Goal: Task Accomplishment & Management: Manage account settings

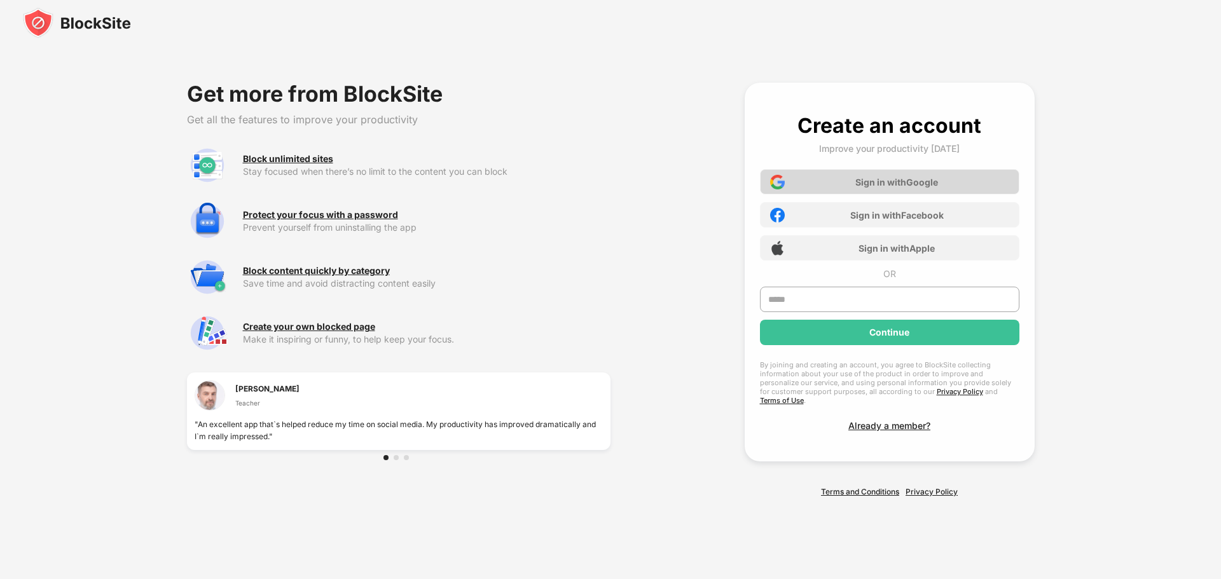
click at [894, 188] on div "Sign in with Google" at bounding box center [896, 182] width 83 height 11
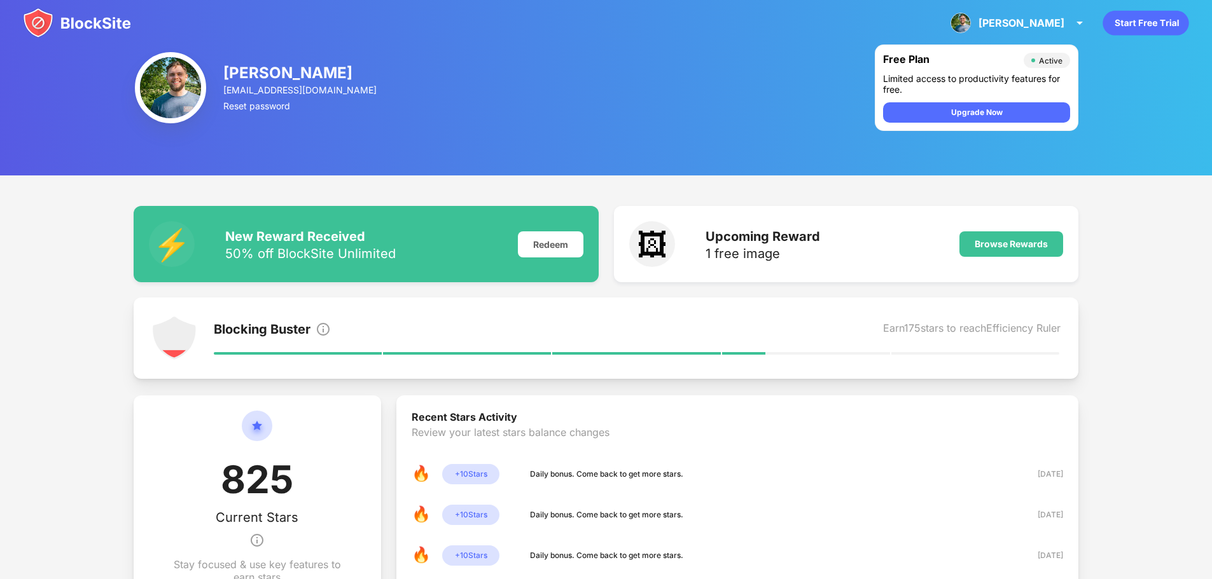
click at [1107, 55] on div "[PERSON_NAME] [EMAIL_ADDRESS][DOMAIN_NAME] Reset password Free Plan Active Limi…" at bounding box center [606, 88] width 1212 height 176
click at [992, 243] on div "Browse Rewards" at bounding box center [1010, 244] width 73 height 10
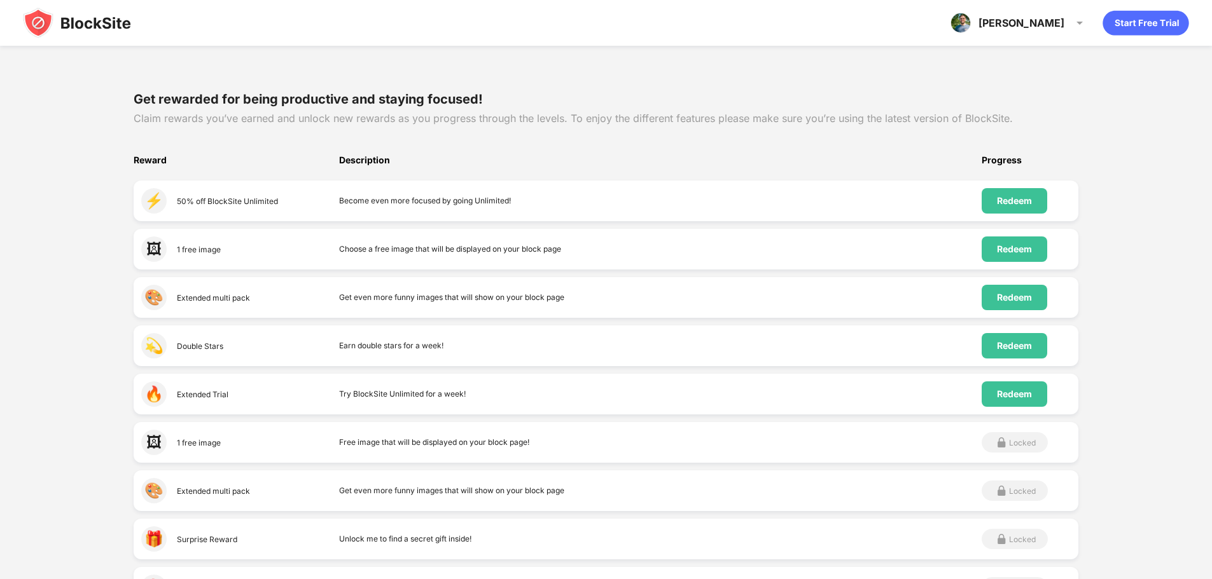
scroll to position [127, 0]
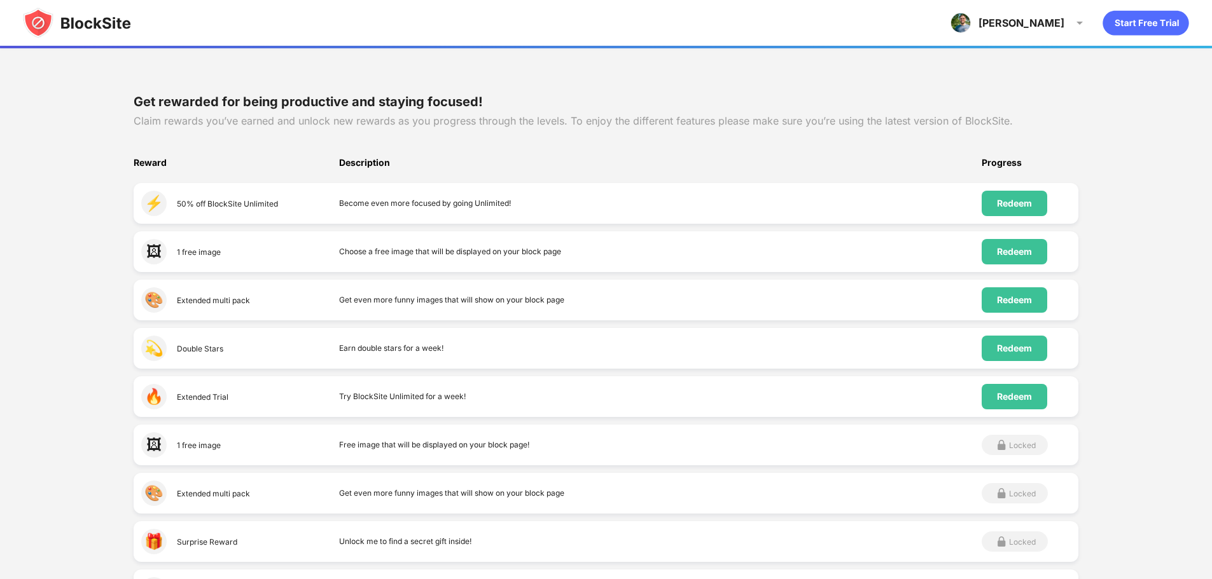
click at [1021, 193] on div "Redeem" at bounding box center [1014, 203] width 66 height 25
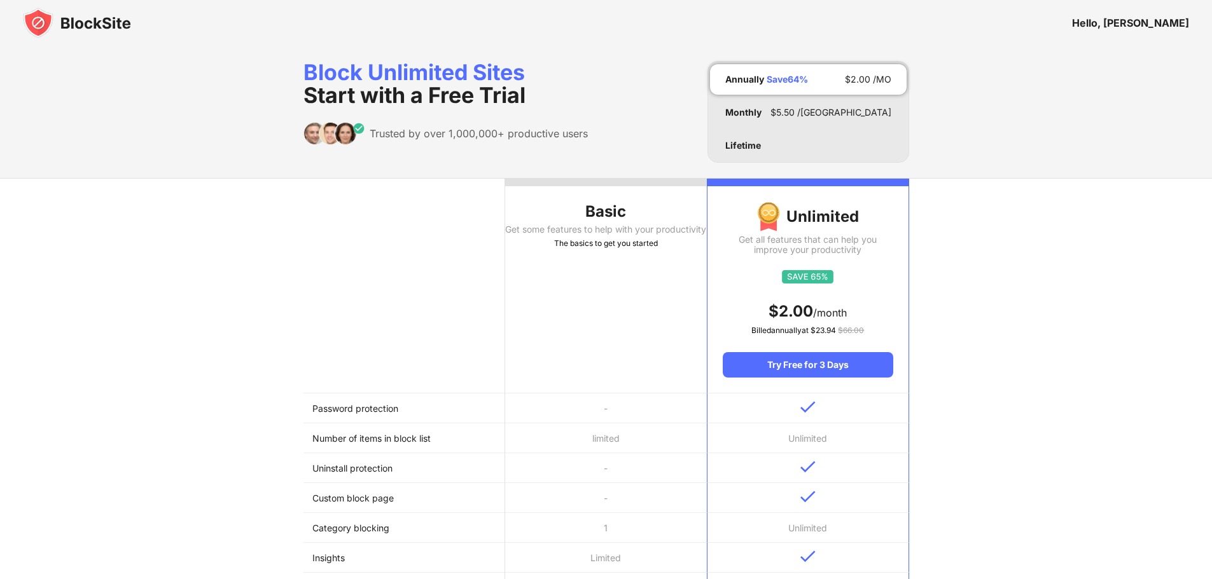
scroll to position [64, 0]
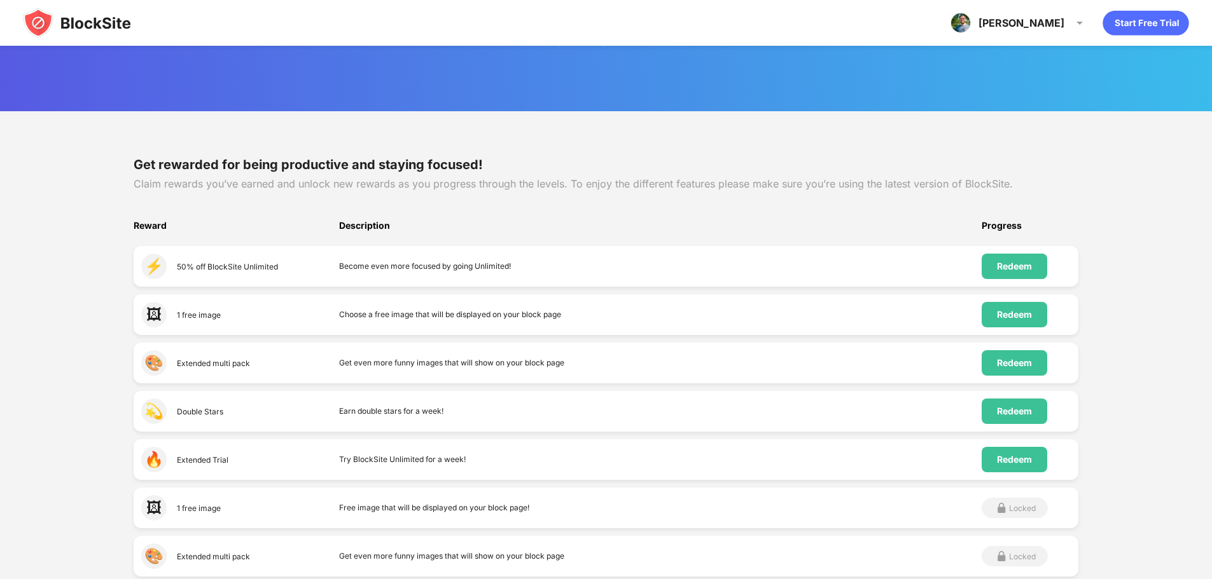
click at [63, 17] on img at bounding box center [77, 23] width 108 height 31
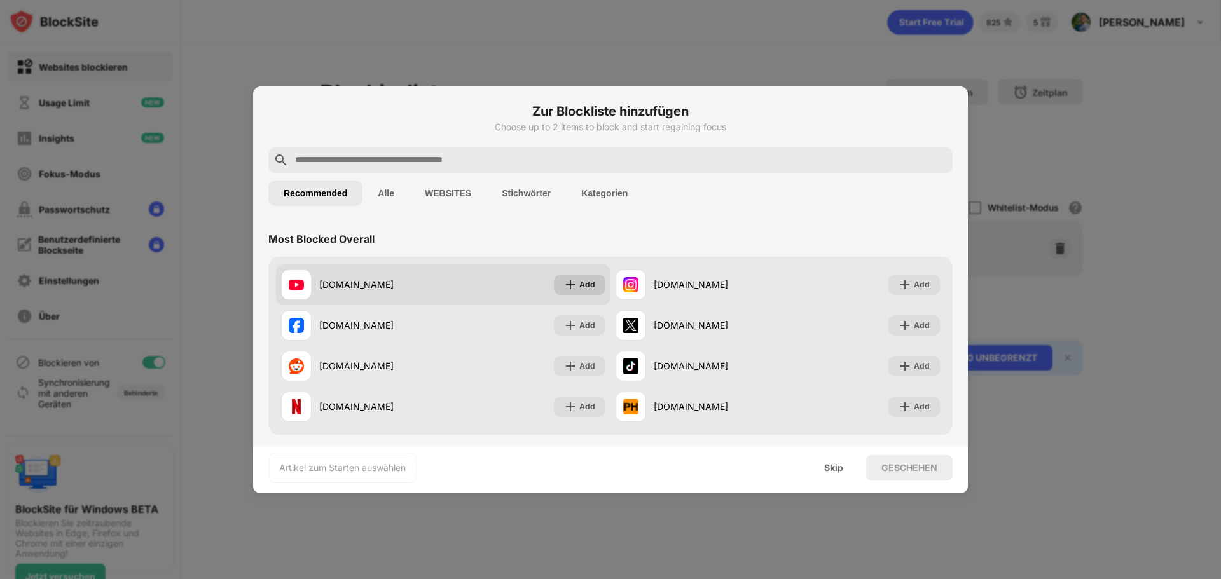
click at [574, 284] on div "Add" at bounding box center [580, 285] width 52 height 20
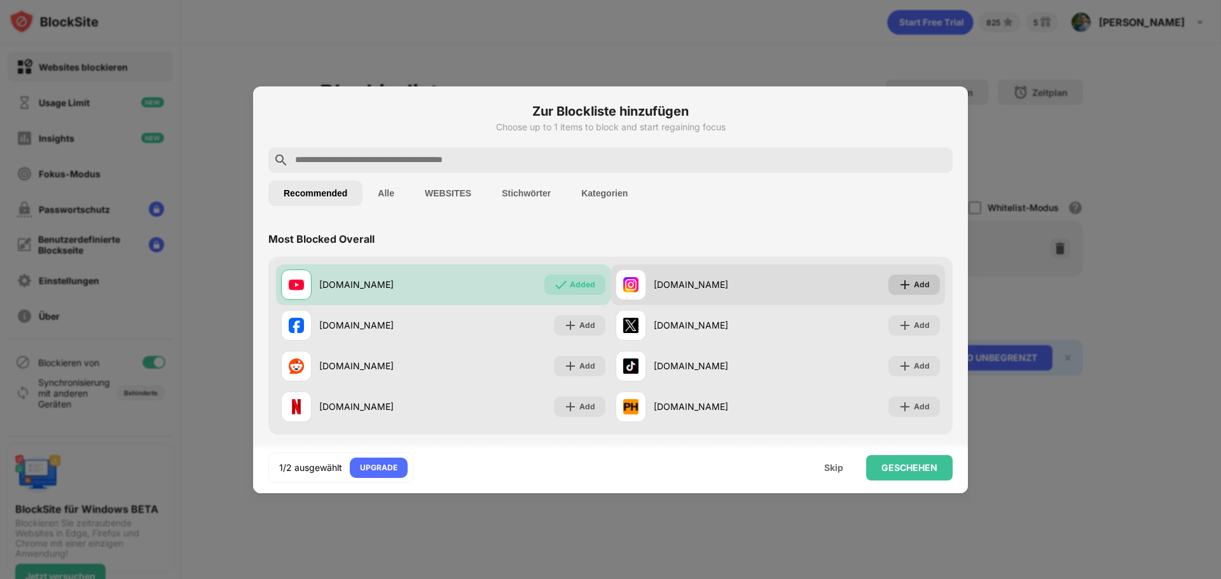
click at [914, 285] on div "Add" at bounding box center [922, 285] width 16 height 13
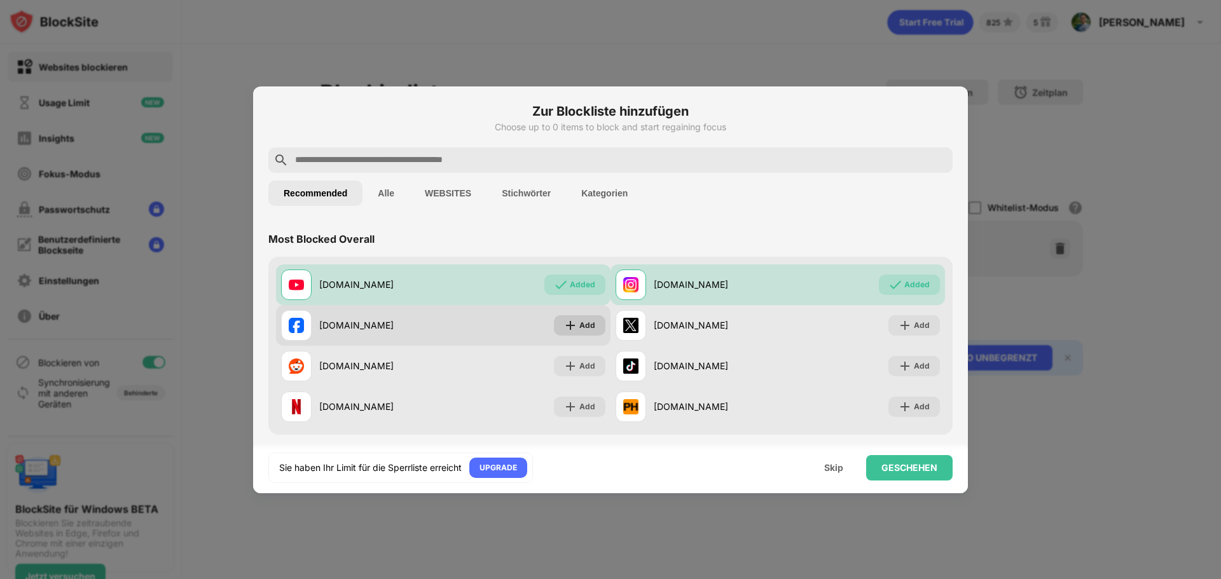
click at [564, 322] on img at bounding box center [570, 325] width 13 height 13
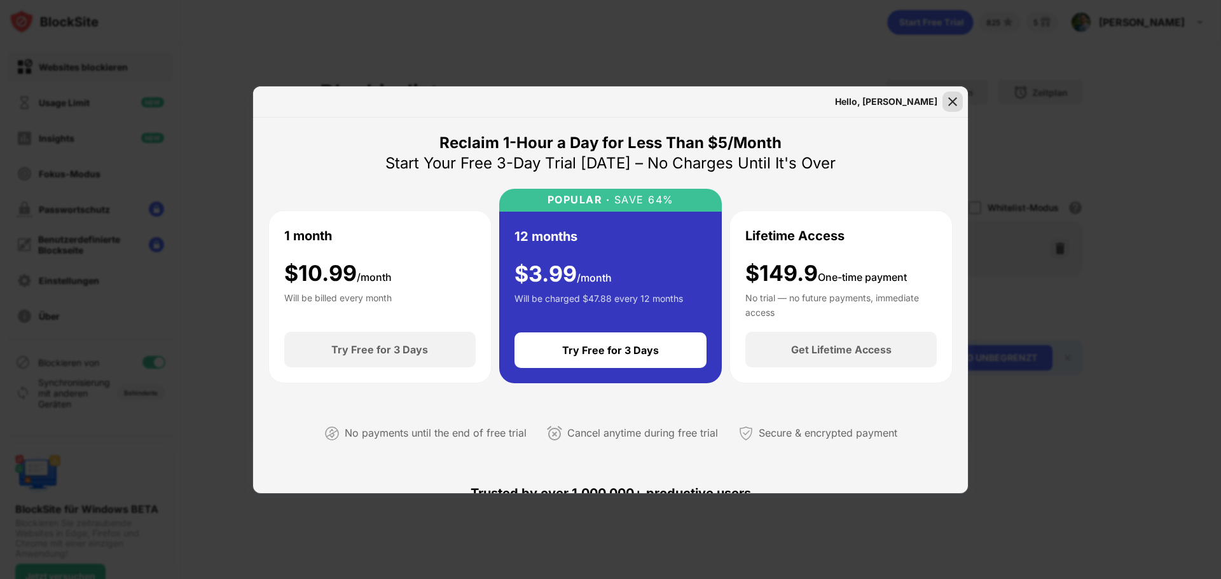
click at [957, 104] on img at bounding box center [952, 101] width 13 height 13
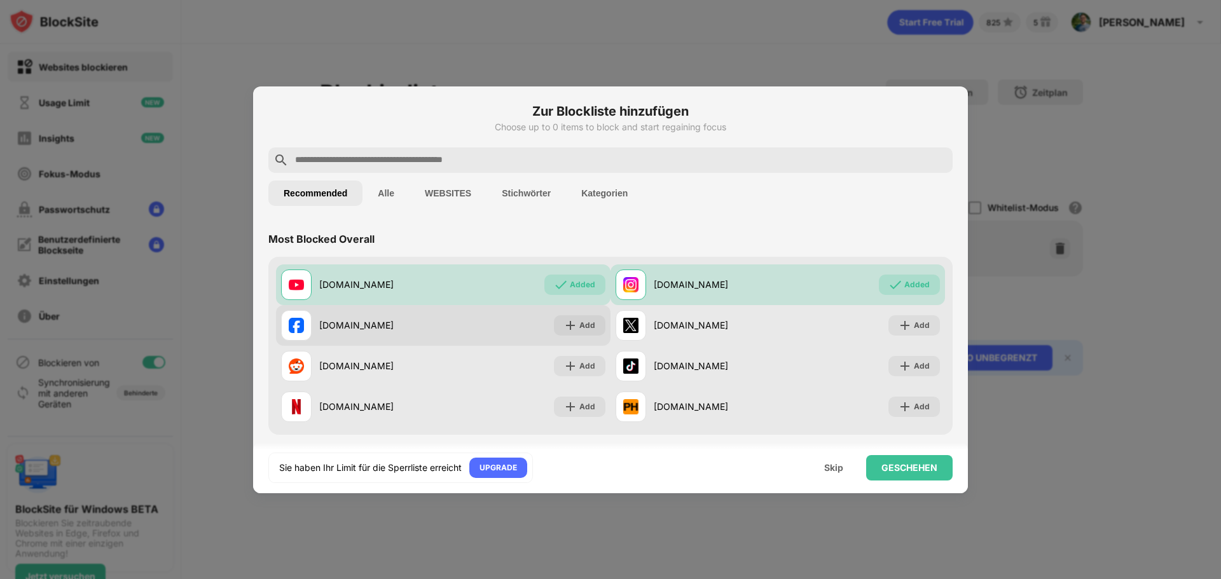
click at [583, 330] on div "Add" at bounding box center [587, 325] width 16 height 13
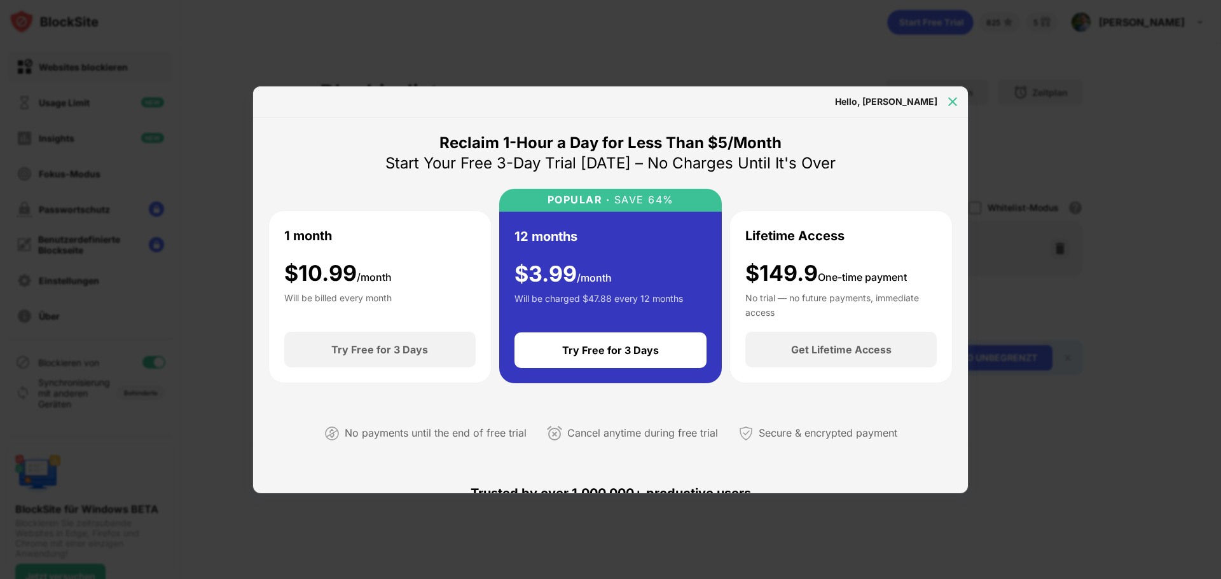
click at [960, 104] on div at bounding box center [953, 102] width 20 height 20
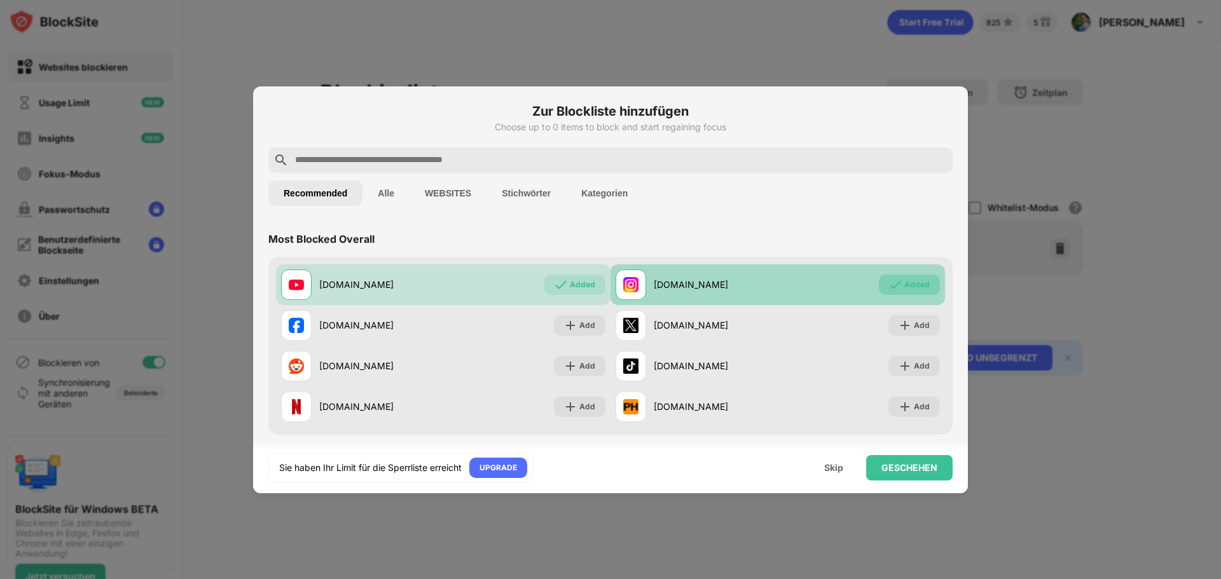
click at [894, 277] on div "Added" at bounding box center [909, 285] width 61 height 20
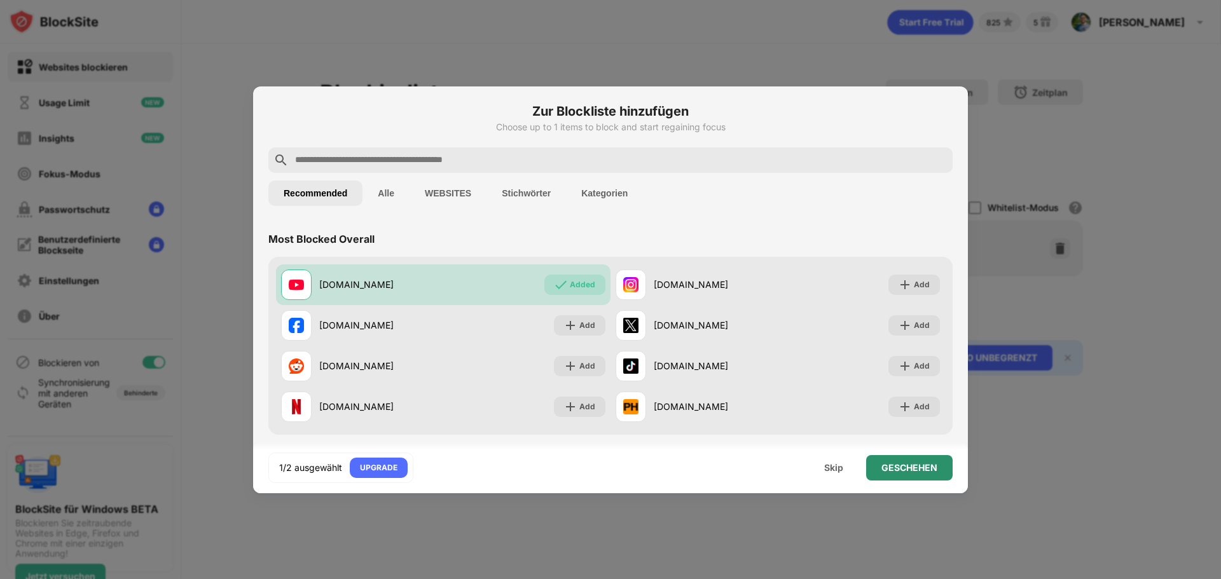
click at [891, 469] on div "GESCHEHEN" at bounding box center [910, 468] width 56 height 10
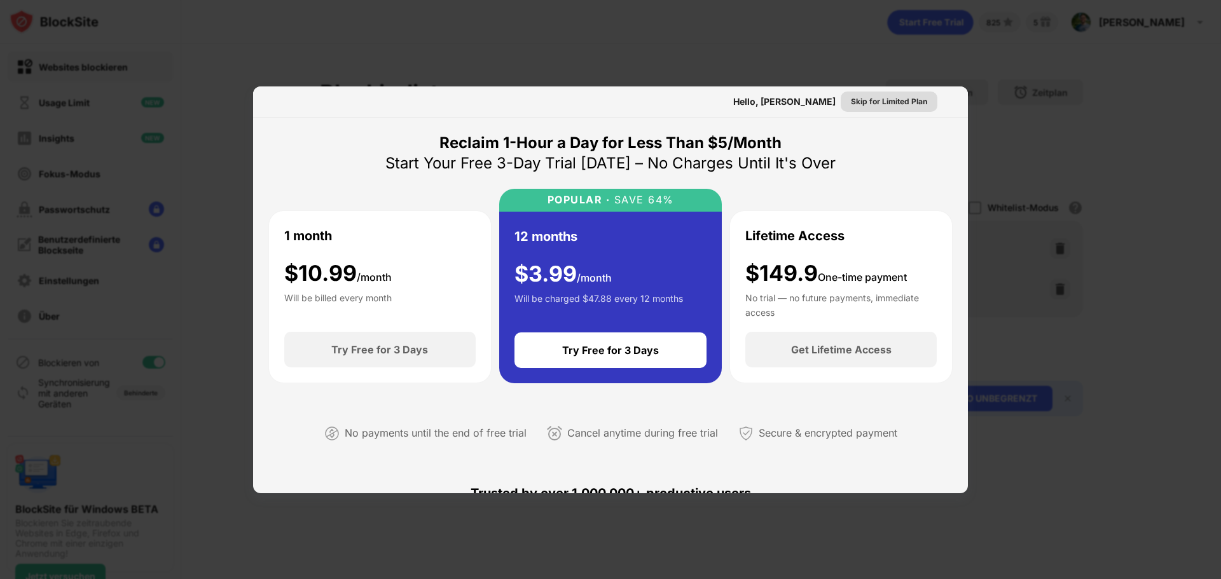
click at [877, 106] on div "Skip for Limited Plan" at bounding box center [889, 101] width 76 height 13
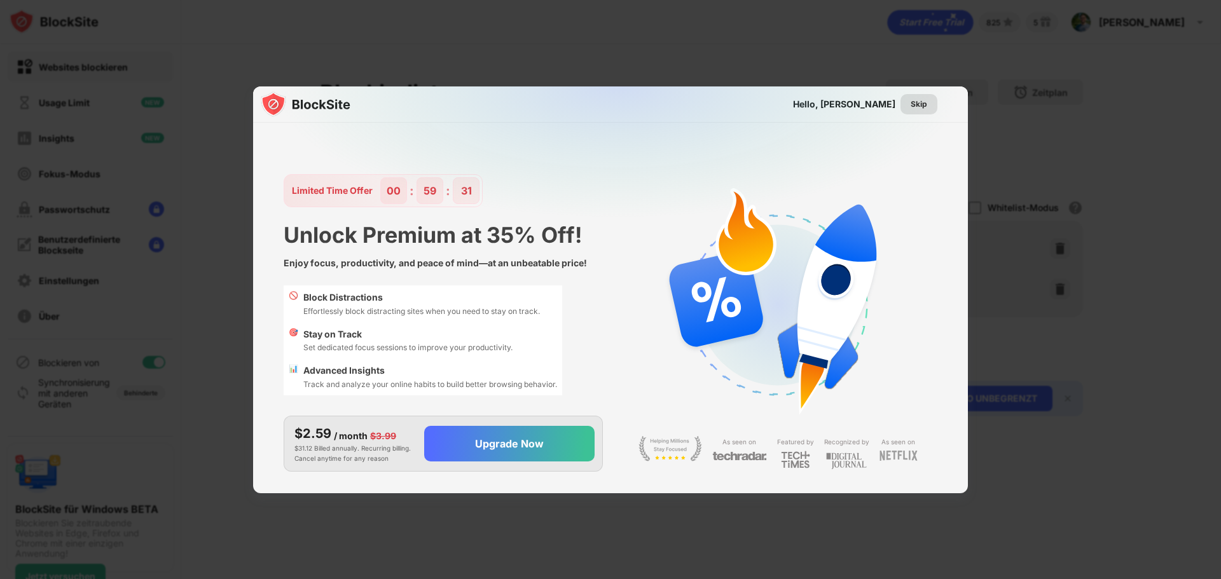
click at [916, 105] on div "Skip" at bounding box center [919, 104] width 17 height 13
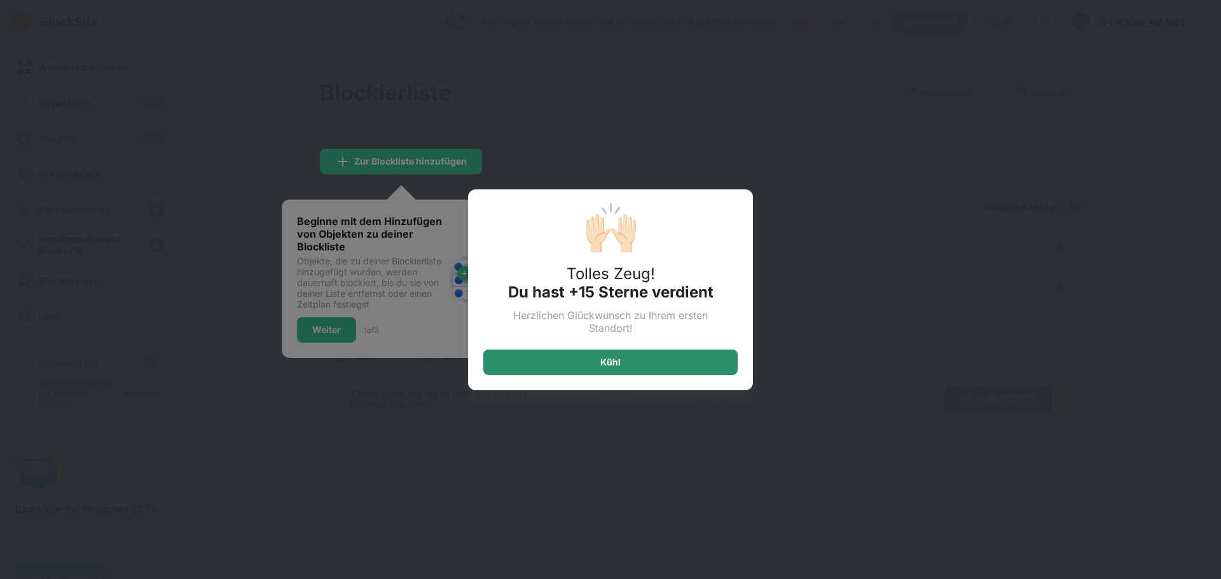
click at [618, 375] on div "Kühl" at bounding box center [610, 362] width 254 height 25
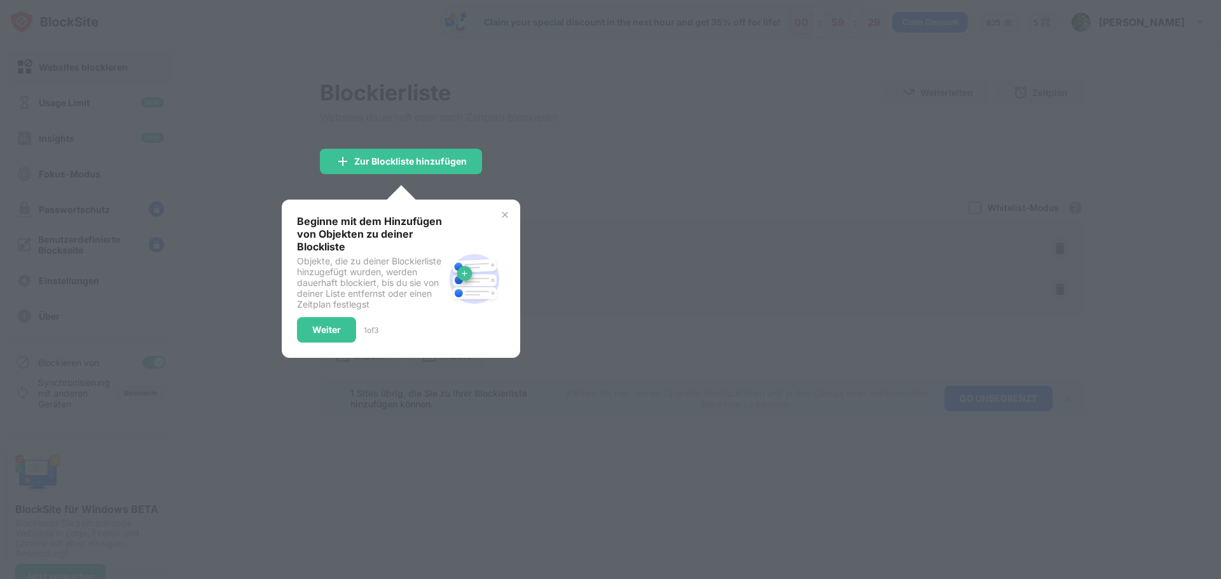
click at [502, 219] on img at bounding box center [505, 215] width 10 height 10
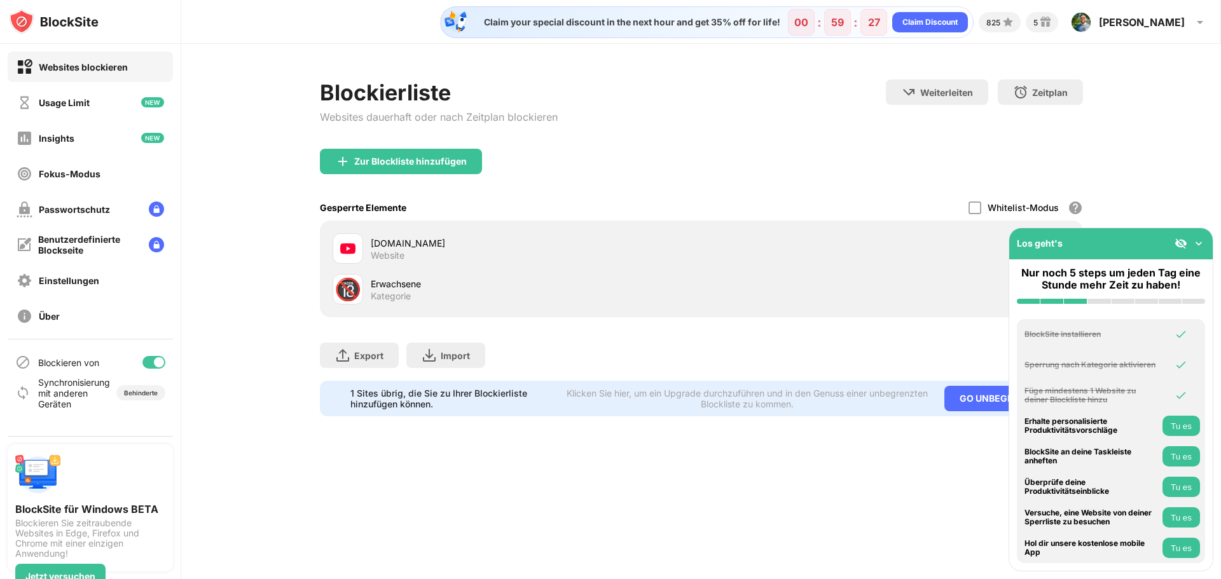
click at [1199, 242] on img at bounding box center [1199, 243] width 13 height 13
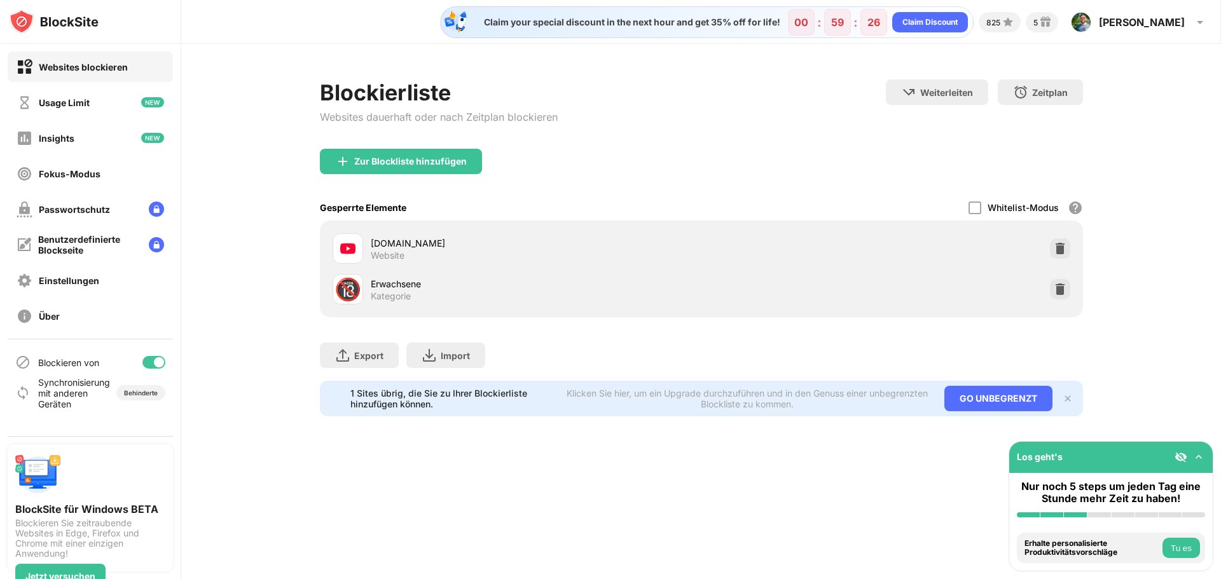
click at [512, 329] on div "Export Dateien exportieren (nur für Webseitenartikel) Import Dateien importiere…" at bounding box center [701, 349] width 763 height 64
click at [1194, 460] on img at bounding box center [1199, 457] width 13 height 13
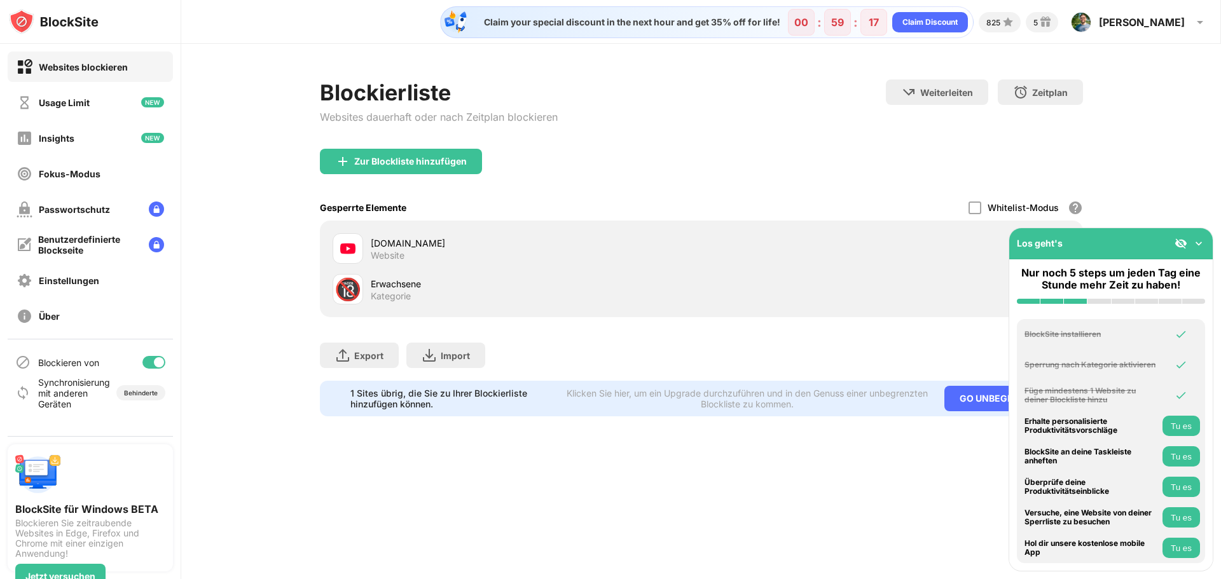
click at [1202, 235] on div "Los geht's" at bounding box center [1111, 243] width 204 height 31
click at [1202, 244] on img at bounding box center [1199, 243] width 13 height 13
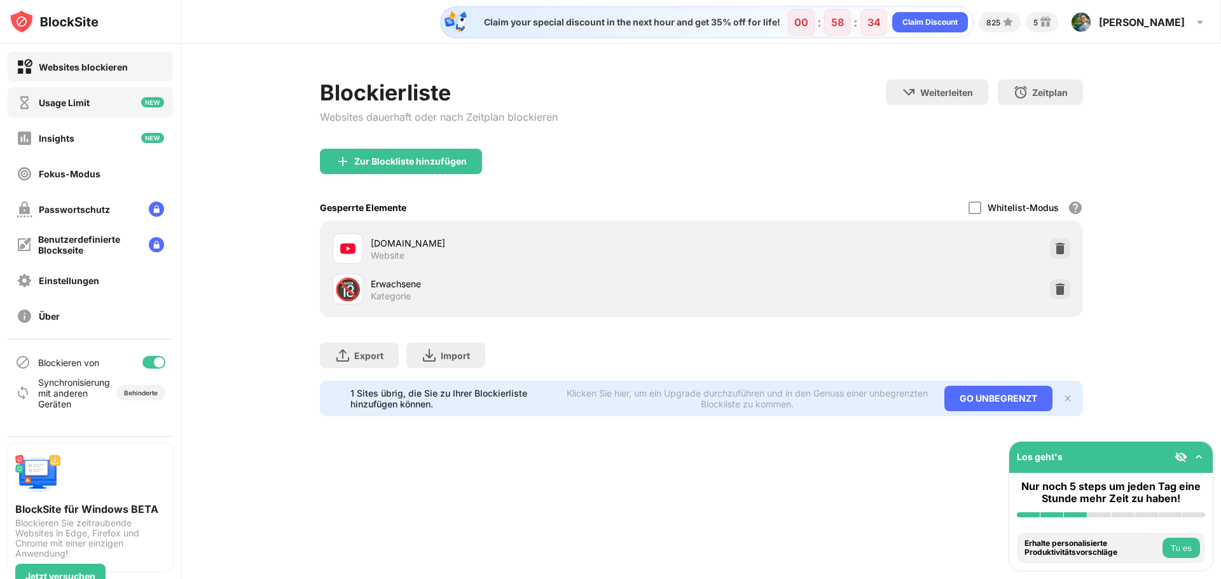
click at [107, 97] on div "Usage Limit" at bounding box center [90, 102] width 165 height 31
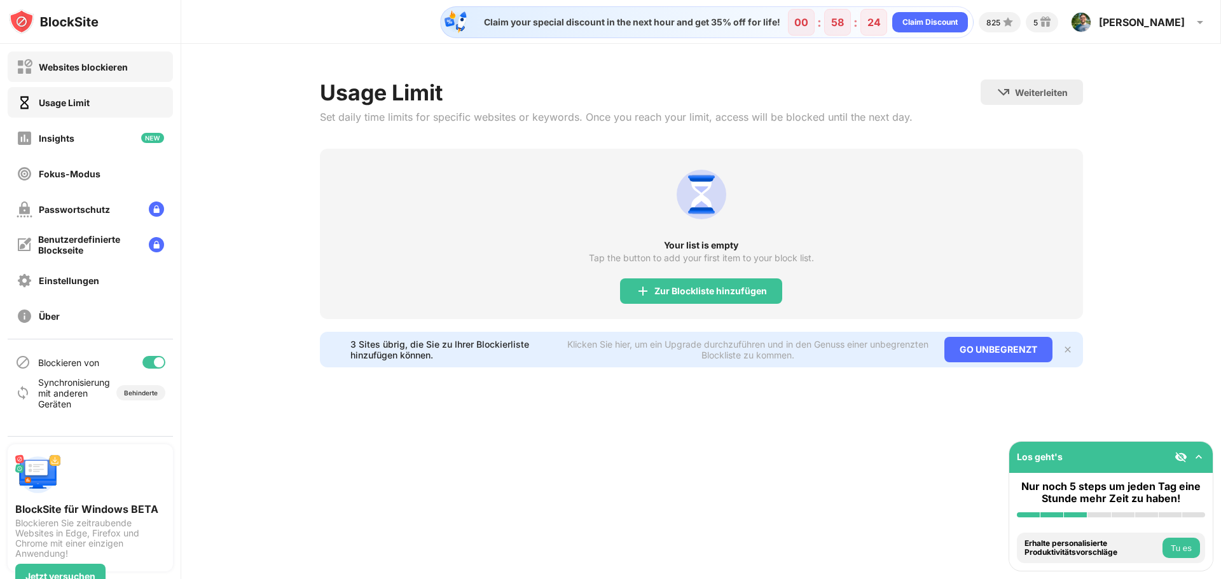
click at [109, 67] on div "Websites blockieren" at bounding box center [83, 67] width 89 height 11
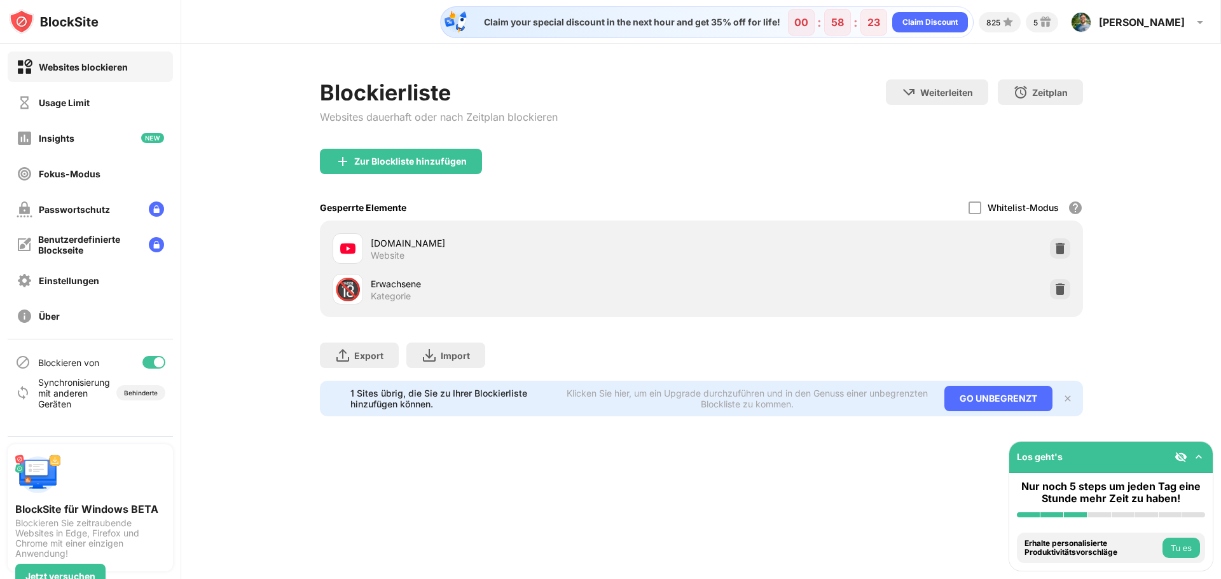
click at [520, 251] on div "[DOMAIN_NAME] Website" at bounding box center [536, 249] width 331 height 25
click at [1063, 403] on img at bounding box center [1068, 399] width 10 height 10
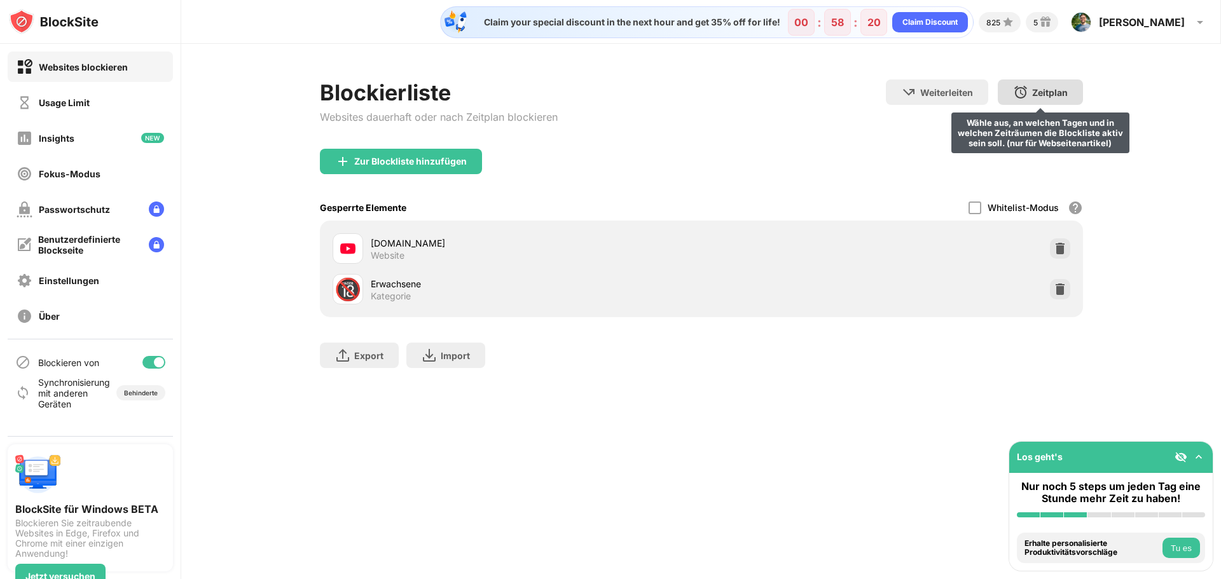
click at [1032, 87] on div "Zeitplan" at bounding box center [1050, 92] width 36 height 11
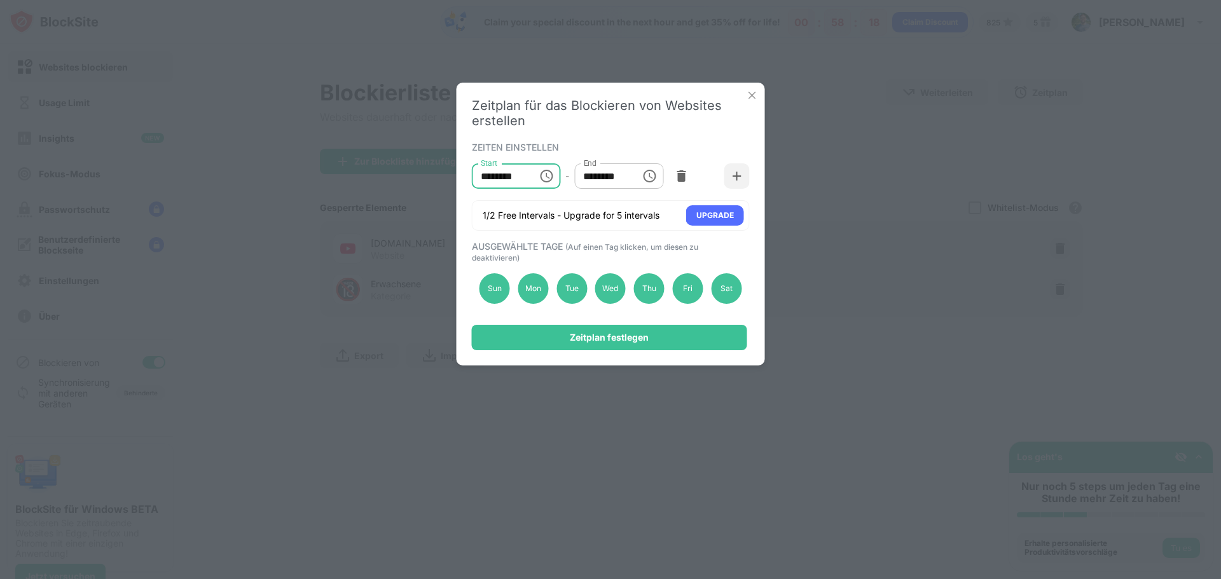
click at [501, 177] on input "********" at bounding box center [500, 175] width 57 height 25
click at [483, 178] on input "********" at bounding box center [500, 175] width 57 height 25
type input "********"
click at [587, 145] on div "ZEITEN EINSTELLEN" at bounding box center [609, 147] width 275 height 10
click at [587, 176] on input "********" at bounding box center [602, 175] width 57 height 25
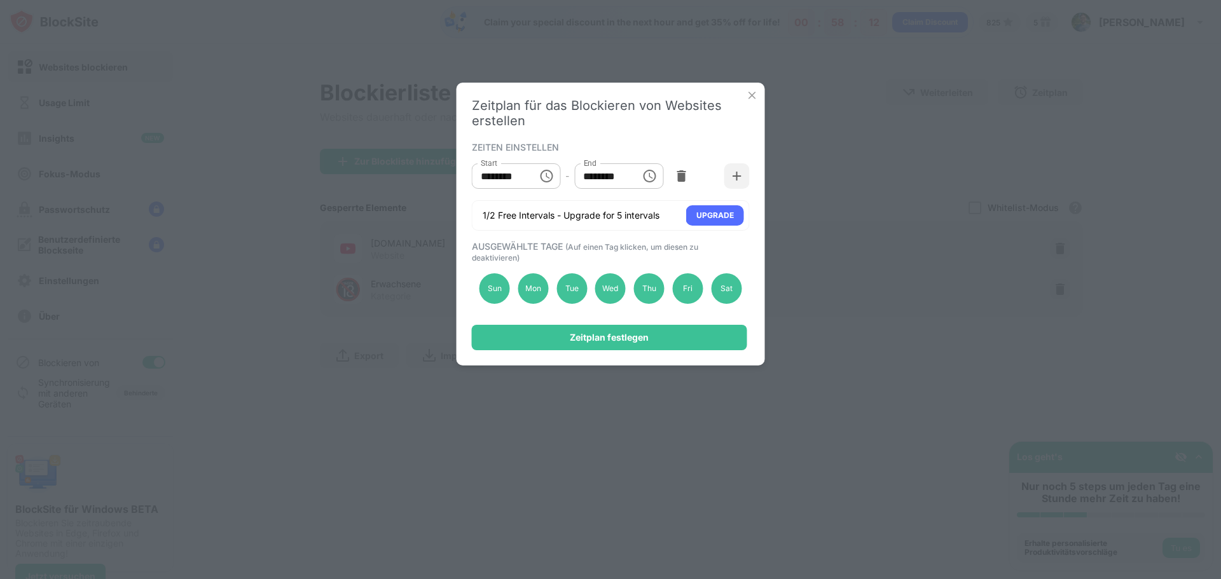
click at [623, 195] on div "ZEITEN EINSTELLEN Start ******** Start - End ******** End 1/2 Free Intervals - …" at bounding box center [611, 185] width 278 height 92
click at [588, 181] on input "********" at bounding box center [602, 175] width 57 height 25
type input "********"
click at [599, 190] on div "Start ******** Start - End ******** End" at bounding box center [611, 176] width 278 height 38
click at [499, 283] on div "Sun" at bounding box center [495, 288] width 31 height 31
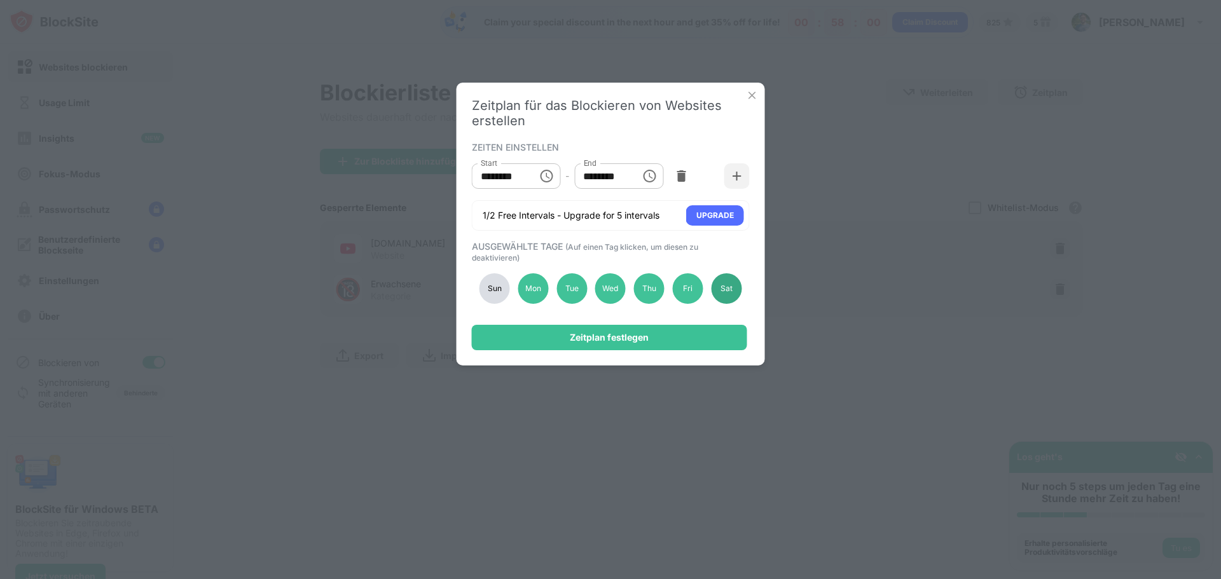
click at [731, 288] on div "Sat" at bounding box center [726, 288] width 31 height 31
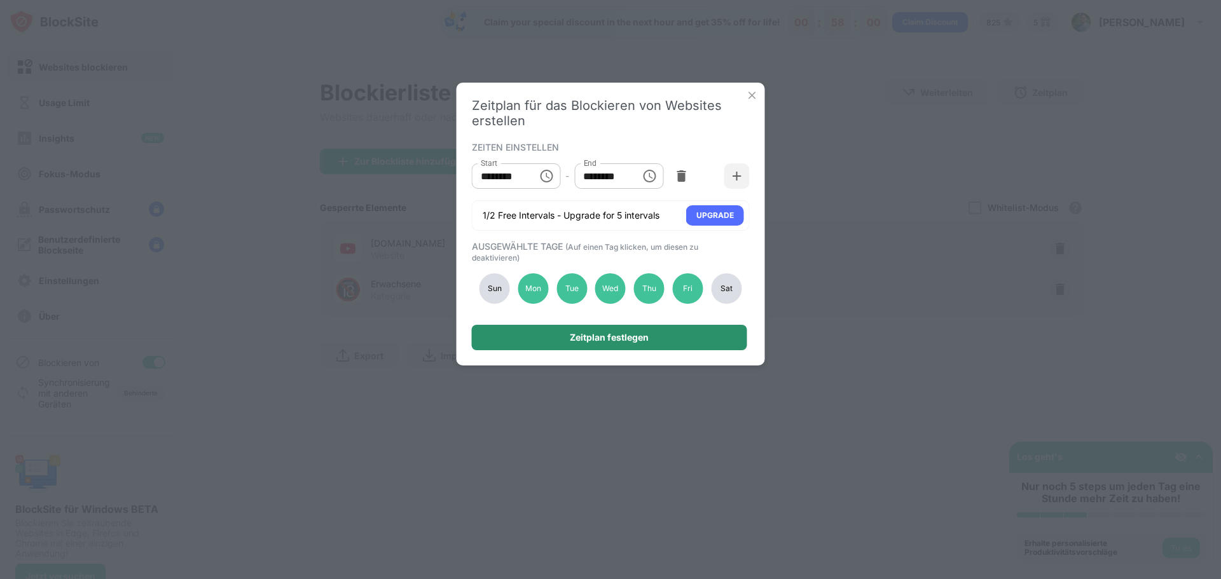
click at [710, 331] on div "Zeitplan festlegen" at bounding box center [609, 337] width 275 height 25
